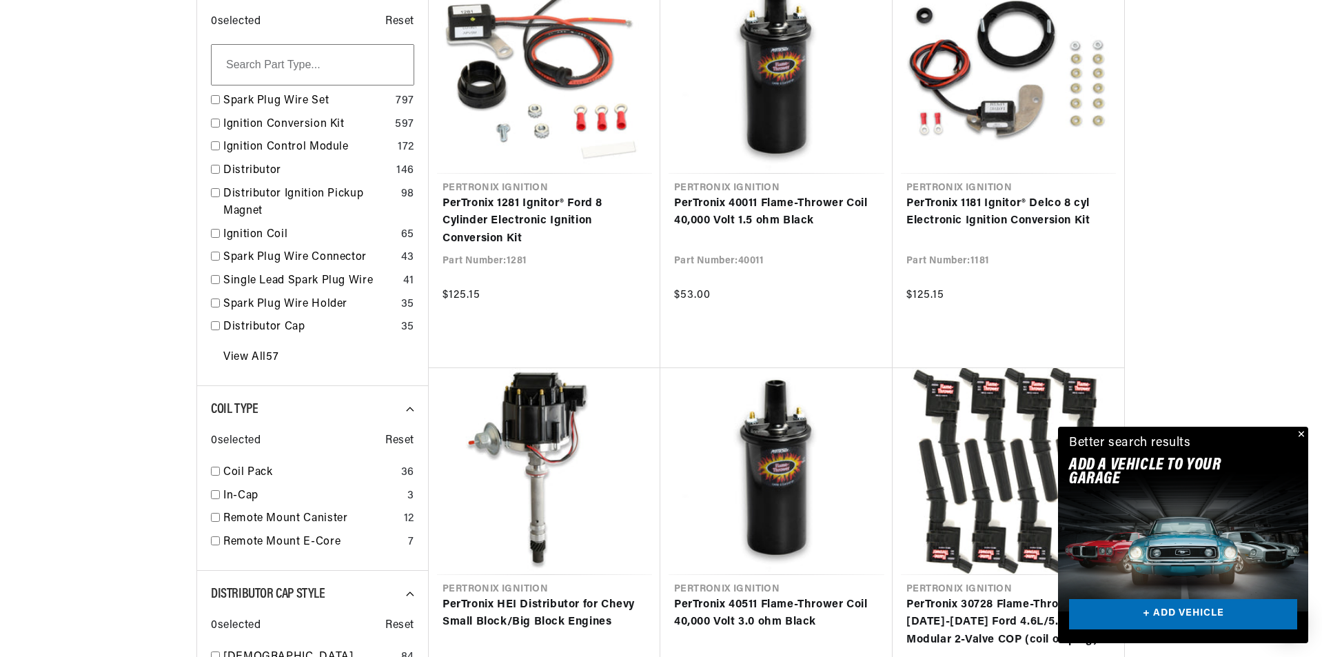
scroll to position [0, 515]
click at [1300, 432] on button "Close" at bounding box center [1300, 435] width 17 height 17
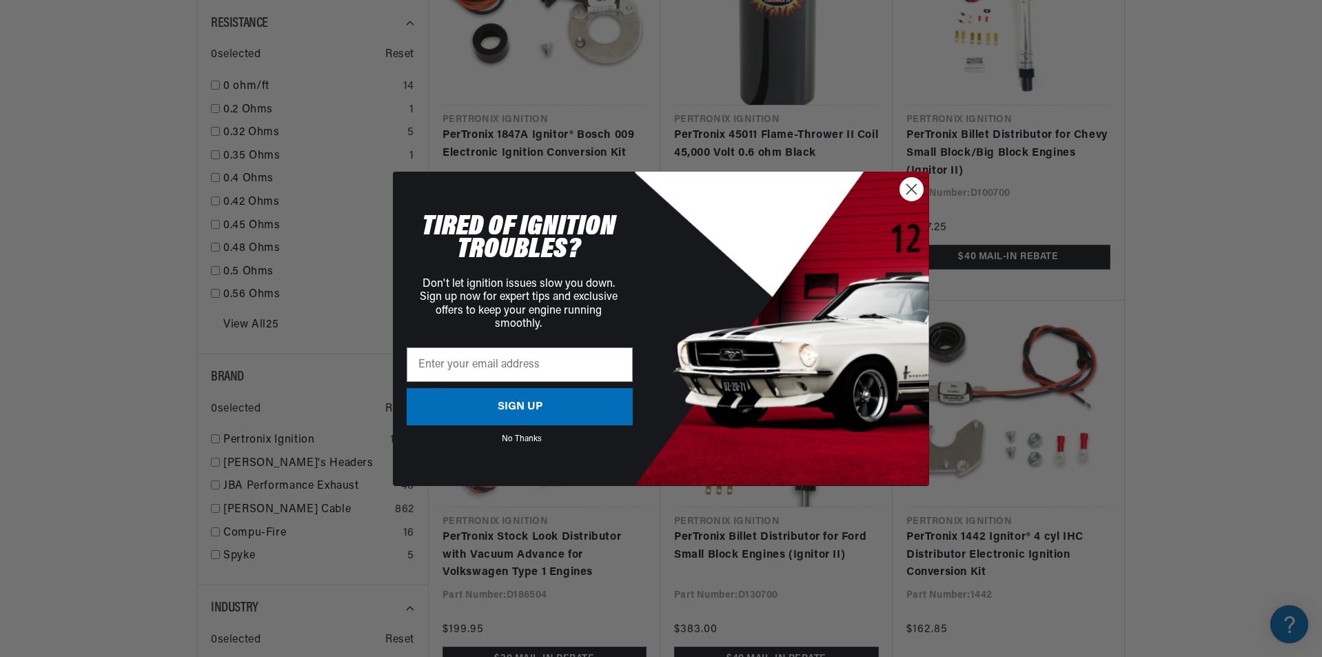
scroll to position [0, 15]
click at [910, 188] on icon "Close dialog" at bounding box center [912, 189] width 10 height 10
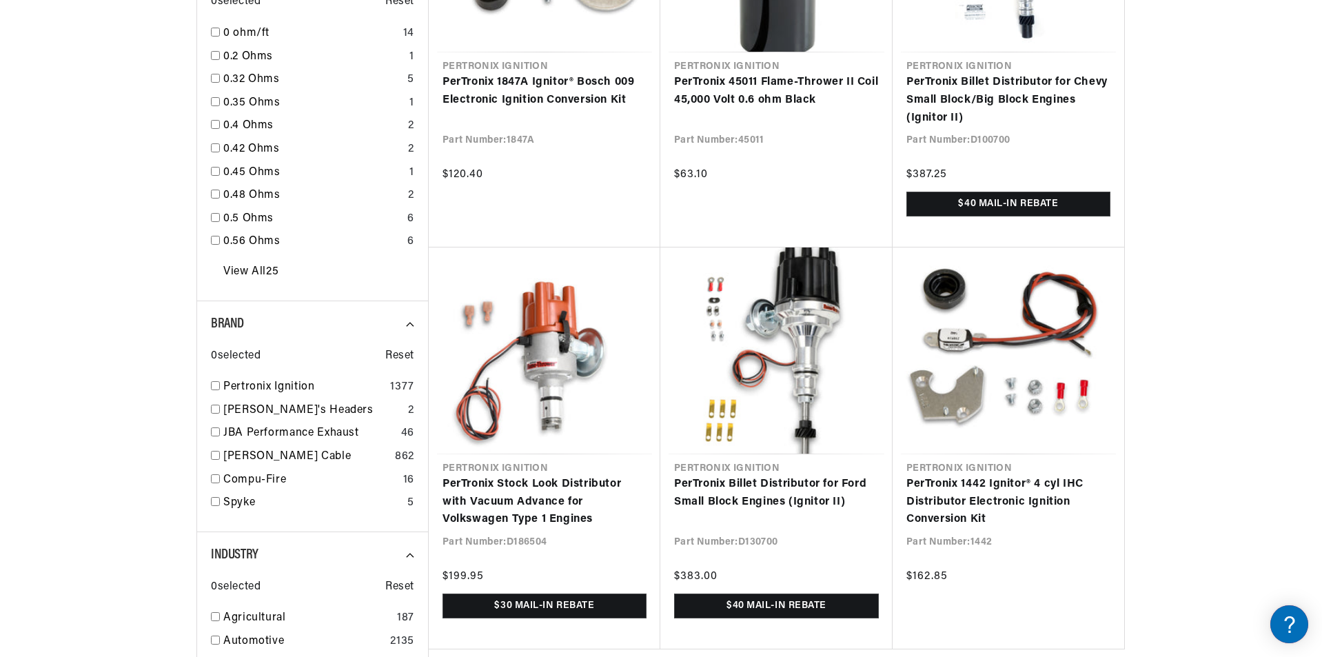
scroll to position [1375, 0]
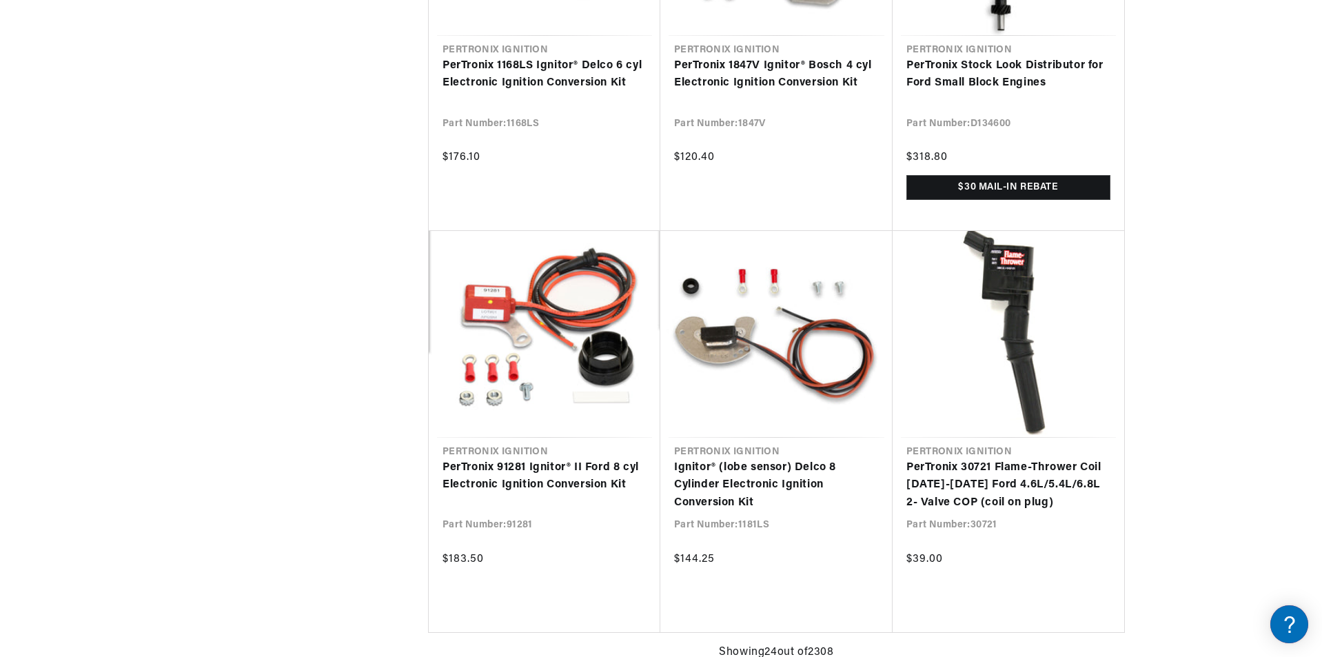
scroll to position [2999, 0]
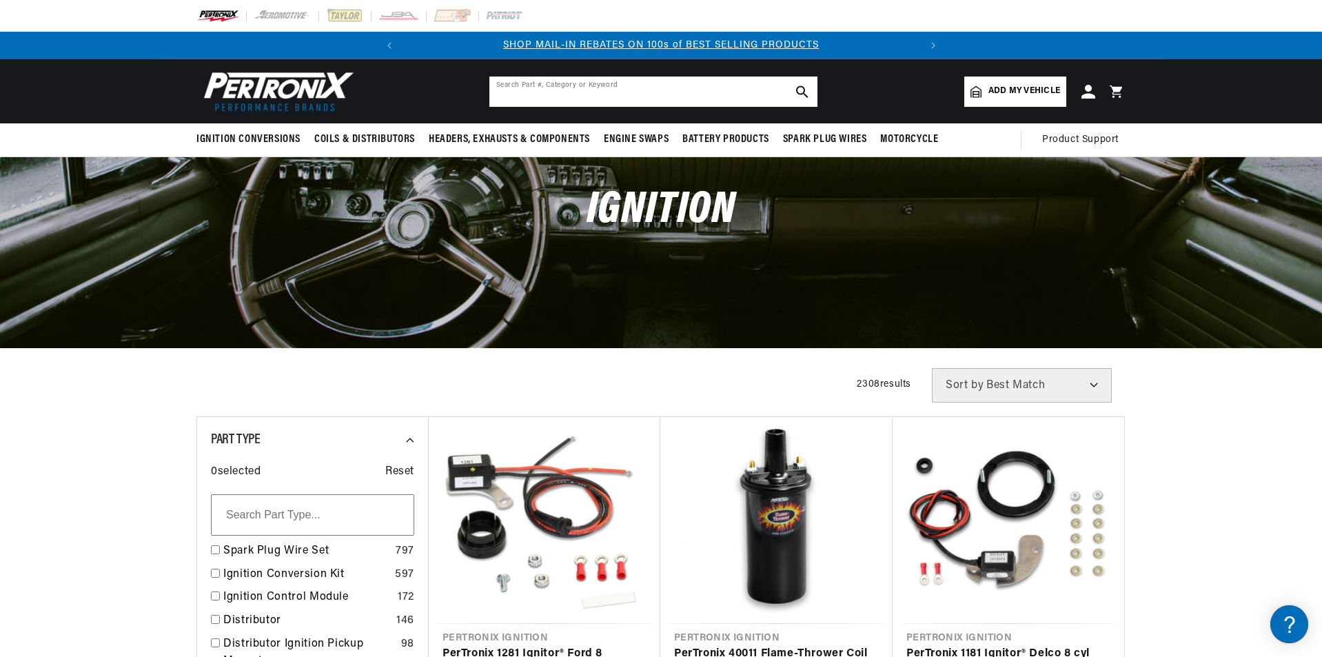
click at [694, 88] on input "text" at bounding box center [653, 92] width 328 height 30
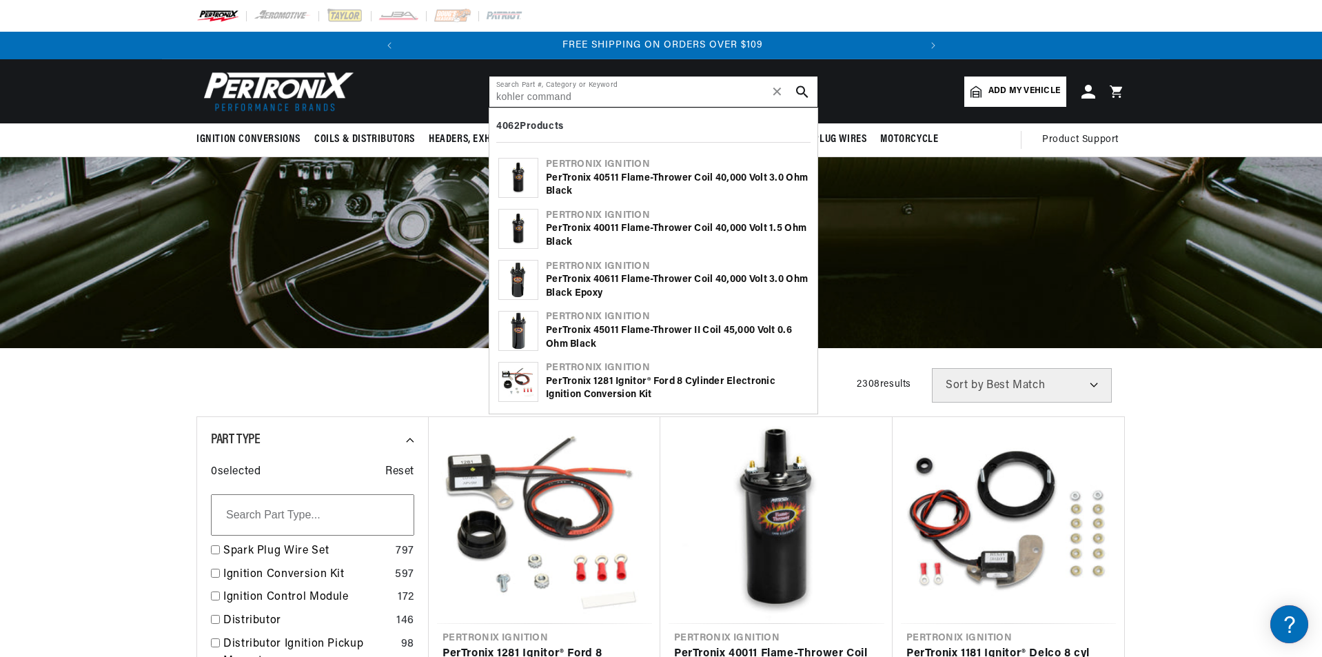
type input "kohler command"
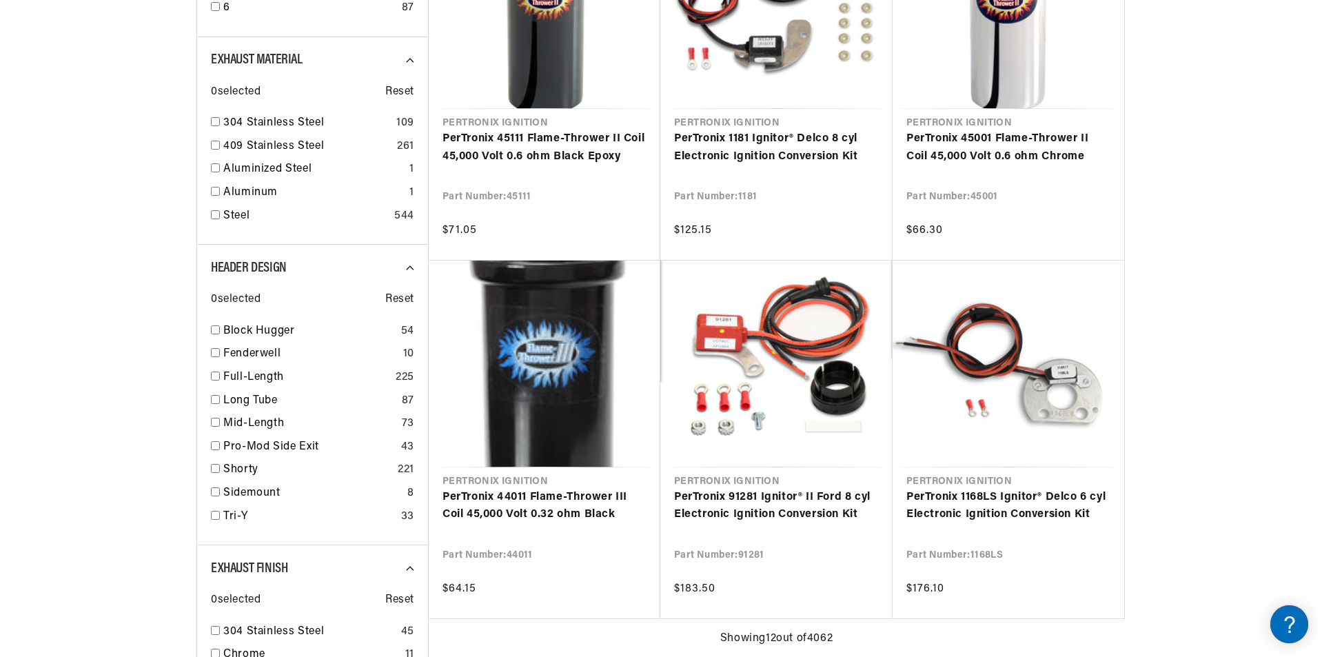
scroll to position [1129, 0]
